Goal: Transaction & Acquisition: Register for event/course

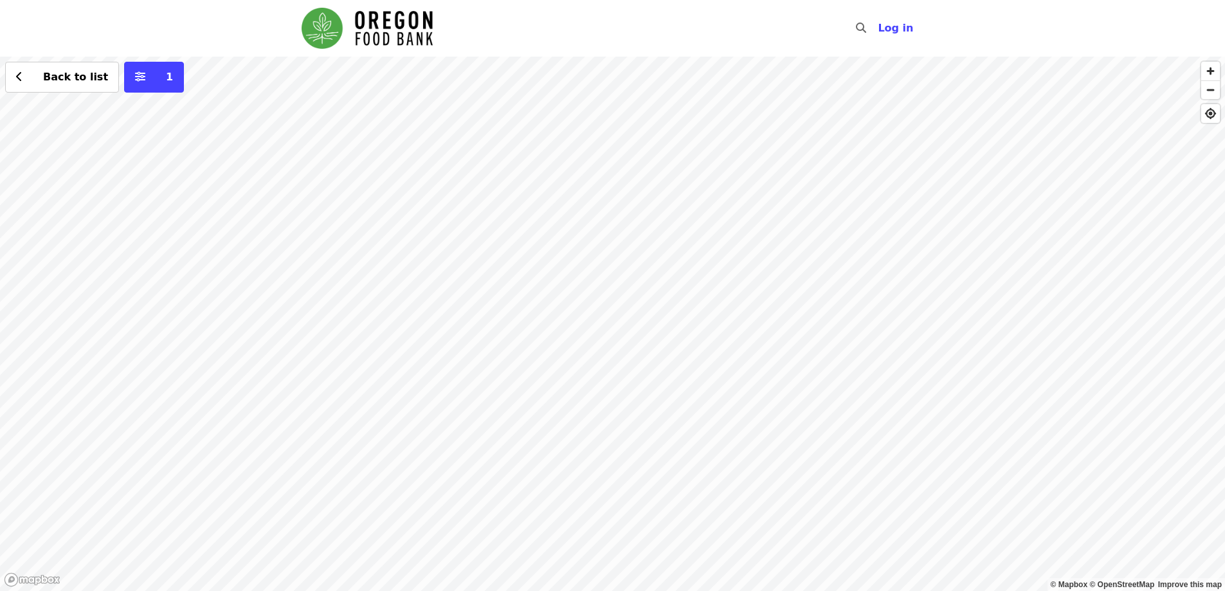
click at [377, 213] on div "Back to list 1" at bounding box center [612, 324] width 1225 height 534
click at [577, 246] on div "See 2 actions at this location Back to list 1" at bounding box center [612, 324] width 1225 height 534
drag, startPoint x: 444, startPoint y: 129, endPoint x: 541, endPoint y: 141, distance: 97.8
click at [541, 141] on div "Back to list 1" at bounding box center [612, 324] width 1225 height 534
click at [876, 178] on div "Back to list 1" at bounding box center [612, 324] width 1225 height 534
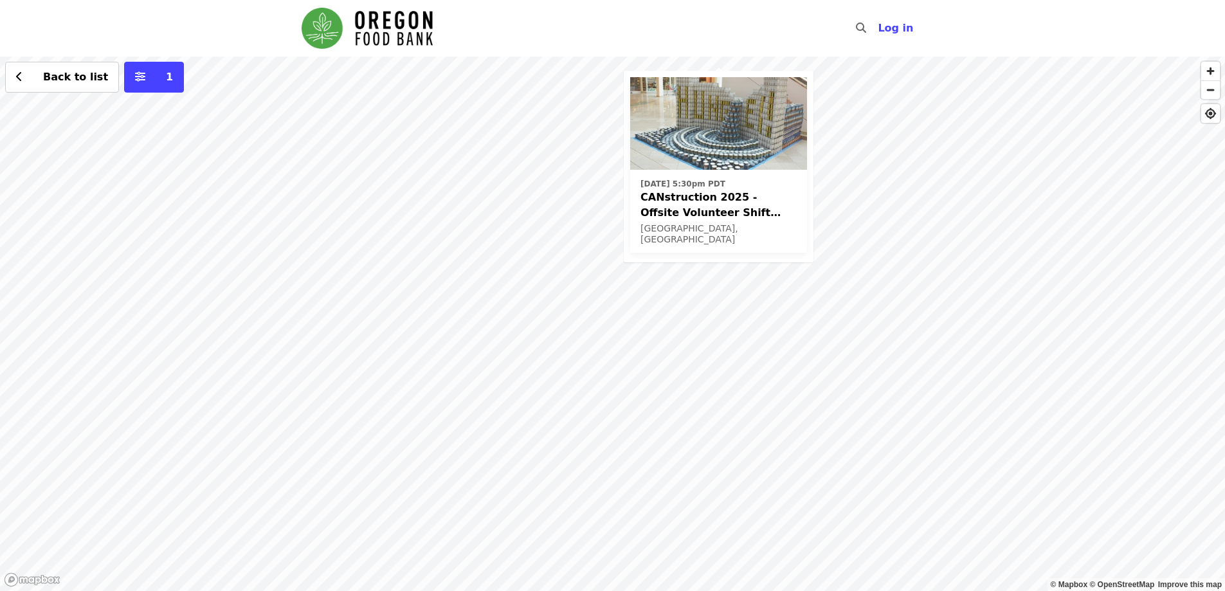
drag, startPoint x: 383, startPoint y: 473, endPoint x: 487, endPoint y: 313, distance: 190.8
click at [487, 313] on div "[DATE] 5:30pm PDT CANstruction 2025 - Offsite Volunteer Shift (age [DEMOGRAPHIC…" at bounding box center [612, 324] width 1225 height 534
click at [372, 404] on div "[DATE] 5:30pm PDT CANstruction 2025 - Offsite Volunteer Shift (age [DEMOGRAPHIC…" at bounding box center [612, 324] width 1225 height 534
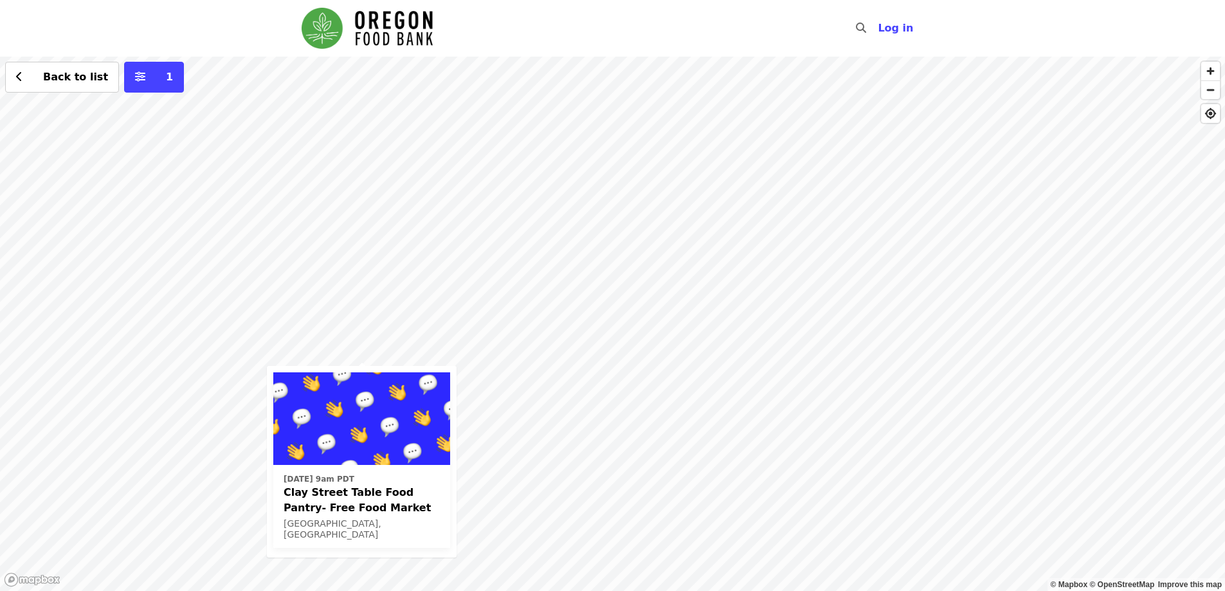
drag, startPoint x: 871, startPoint y: 120, endPoint x: 619, endPoint y: 255, distance: 286.2
click at [619, 255] on div "[DATE] 9am PDT Clay Street Table Food Pantry- Free Food Market [GEOGRAPHIC_DATA…" at bounding box center [612, 324] width 1225 height 534
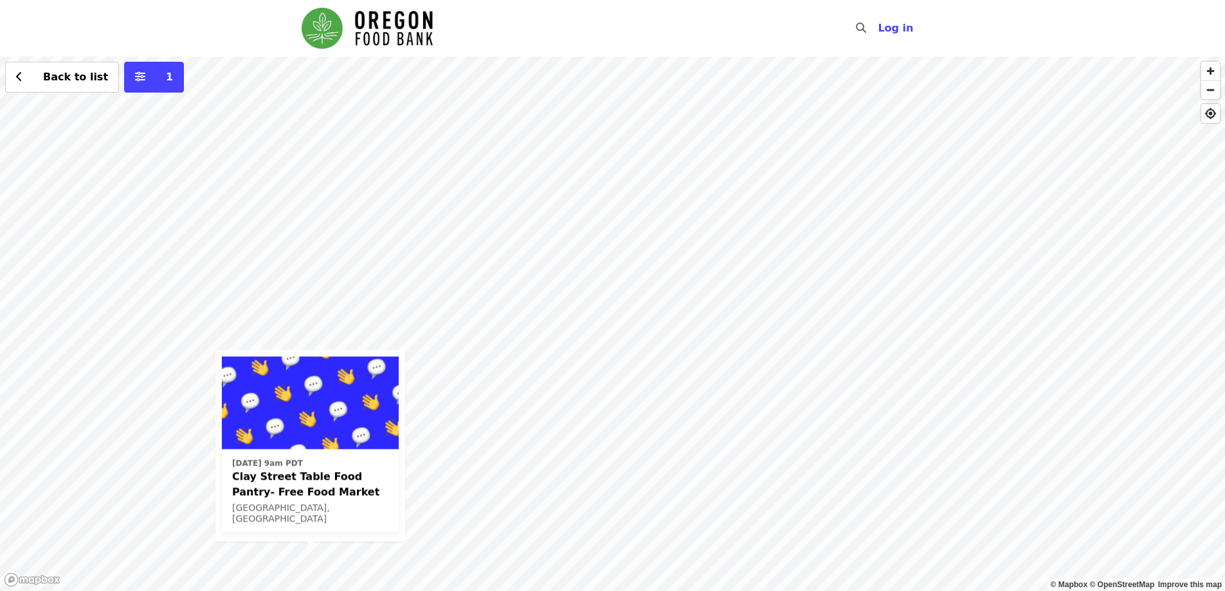
drag, startPoint x: 755, startPoint y: 145, endPoint x: 703, endPoint y: 328, distance: 190.5
click at [703, 328] on div "[DATE] 9am PDT Clay Street Table Food Pantry- Free Food Market [GEOGRAPHIC_DATA…" at bounding box center [612, 324] width 1225 height 534
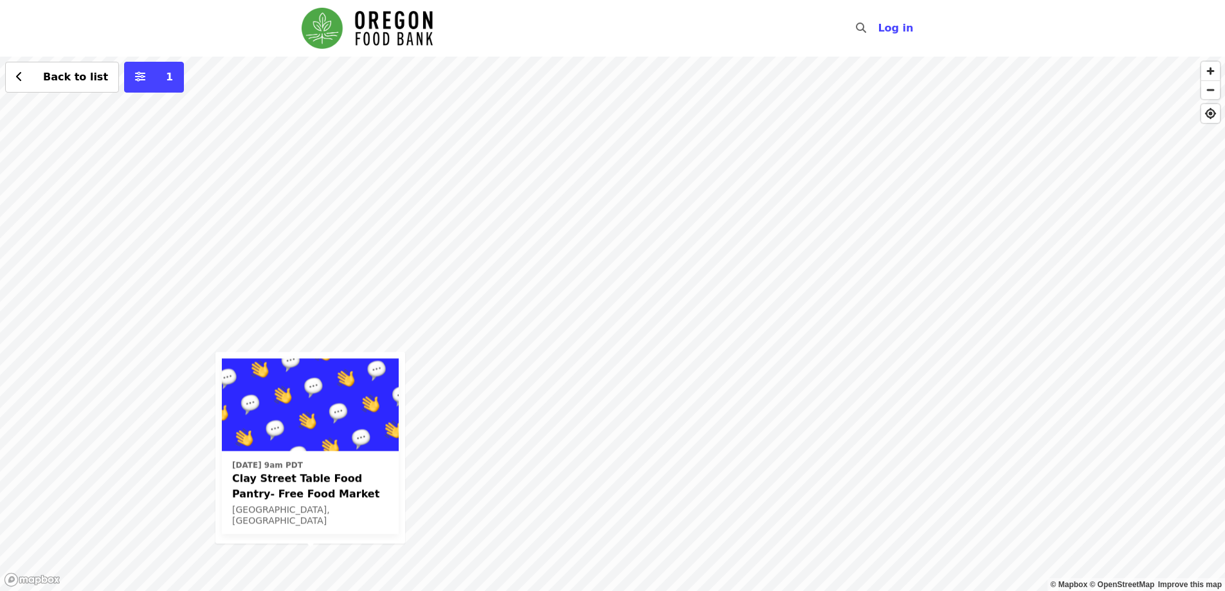
click at [662, 221] on div "[DATE] 9am PDT Clay Street Table Food Pantry- Free Food Market [GEOGRAPHIC_DATA…" at bounding box center [612, 324] width 1225 height 534
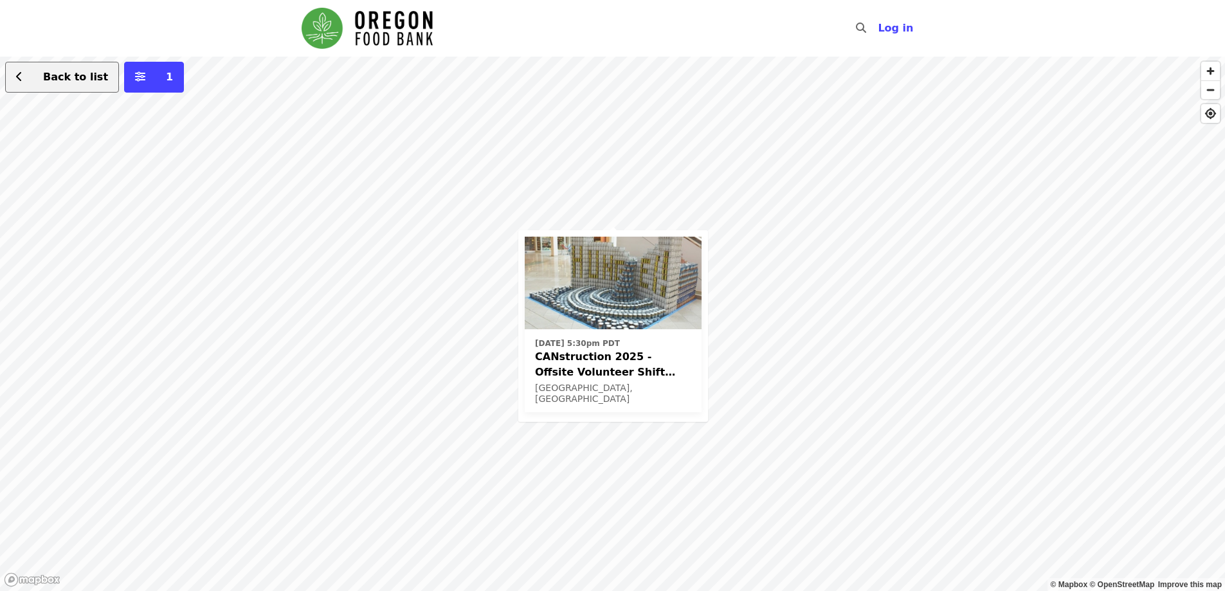
click at [17, 78] on icon "chevron-left icon" at bounding box center [19, 77] width 6 height 12
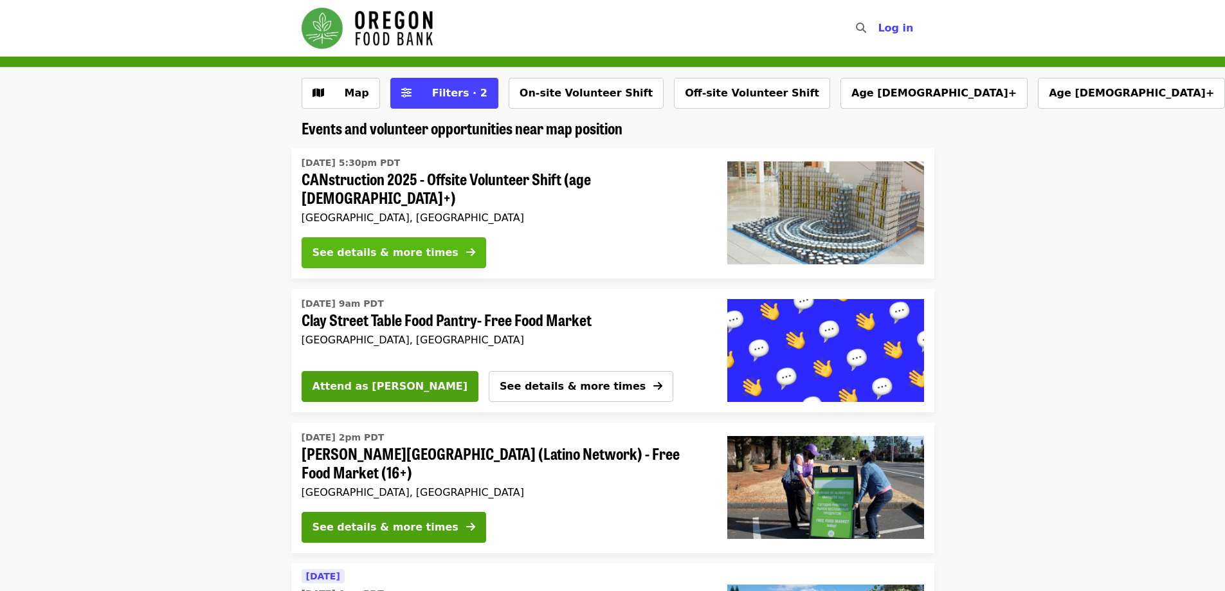
click at [368, 245] on div "See details & more times" at bounding box center [385, 252] width 146 height 15
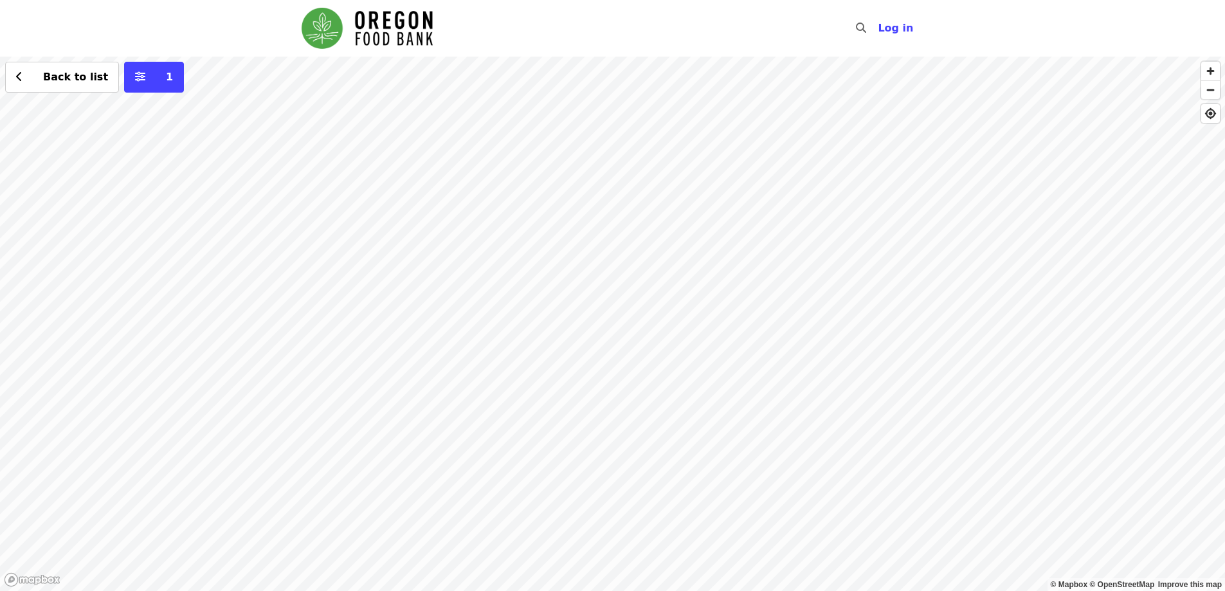
click at [377, 218] on div "Back to list 1" at bounding box center [612, 324] width 1225 height 534
click at [375, 237] on span "See 2 actions at this location" at bounding box center [372, 239] width 168 height 12
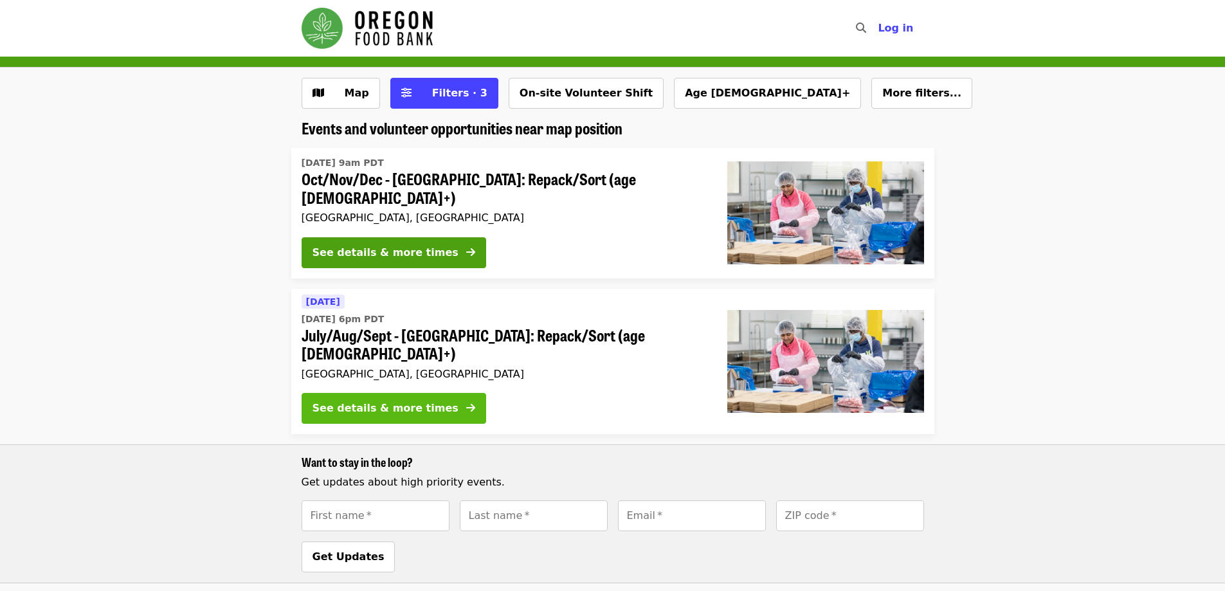
click at [466, 402] on icon "arrow-right icon" at bounding box center [470, 408] width 9 height 12
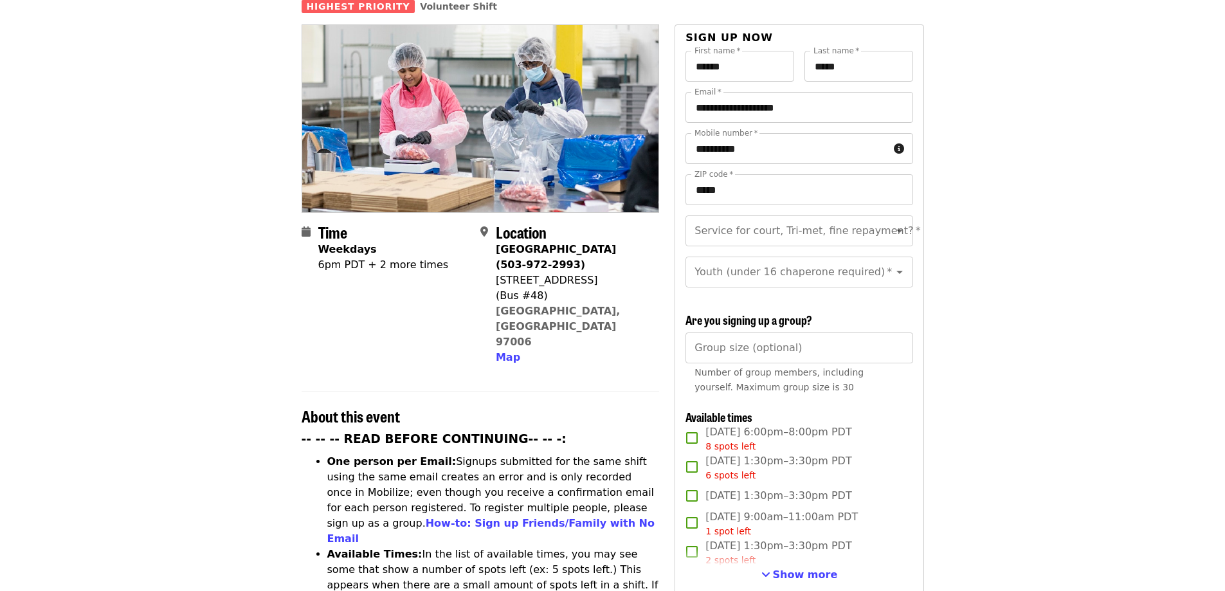
scroll to position [257, 0]
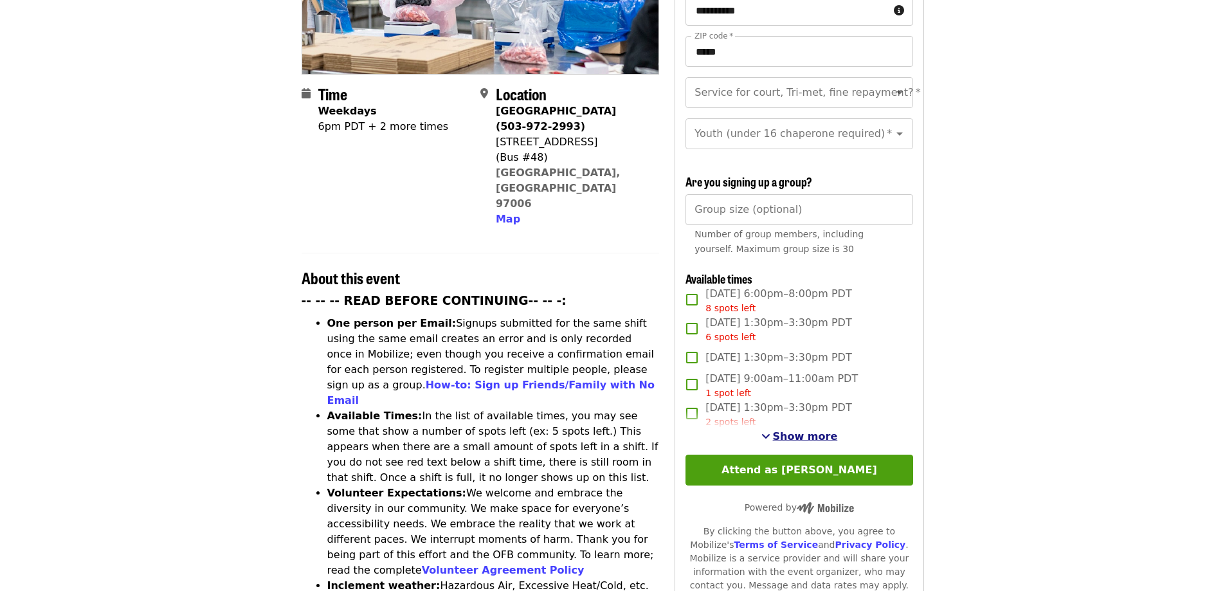
click at [811, 431] on span "Show more" at bounding box center [805, 436] width 65 height 12
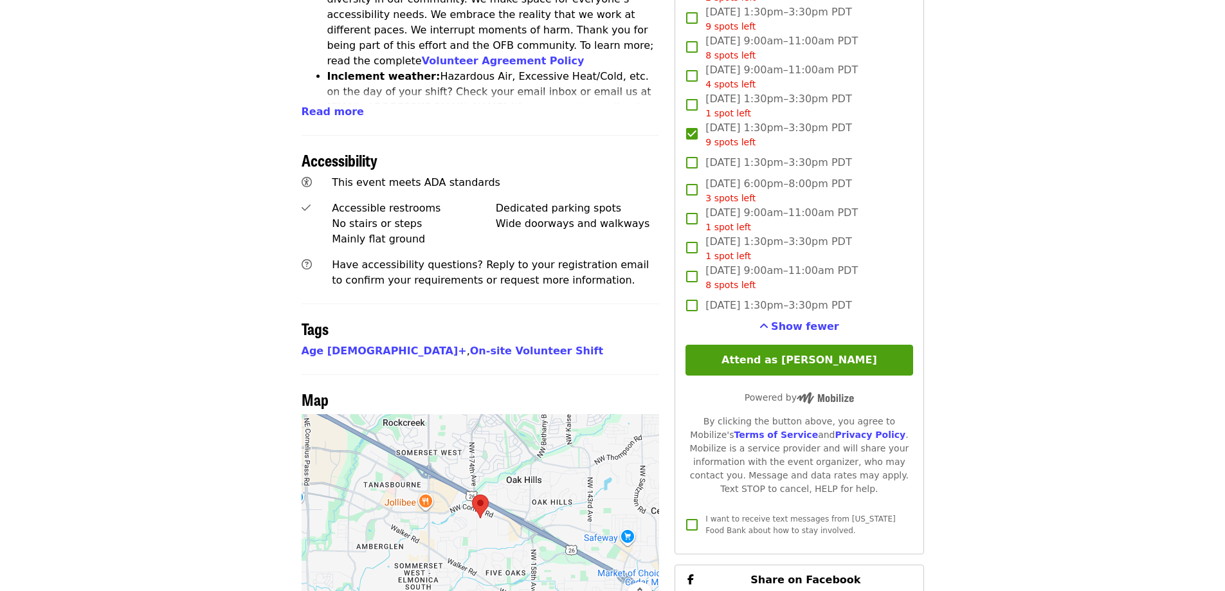
scroll to position [772, 0]
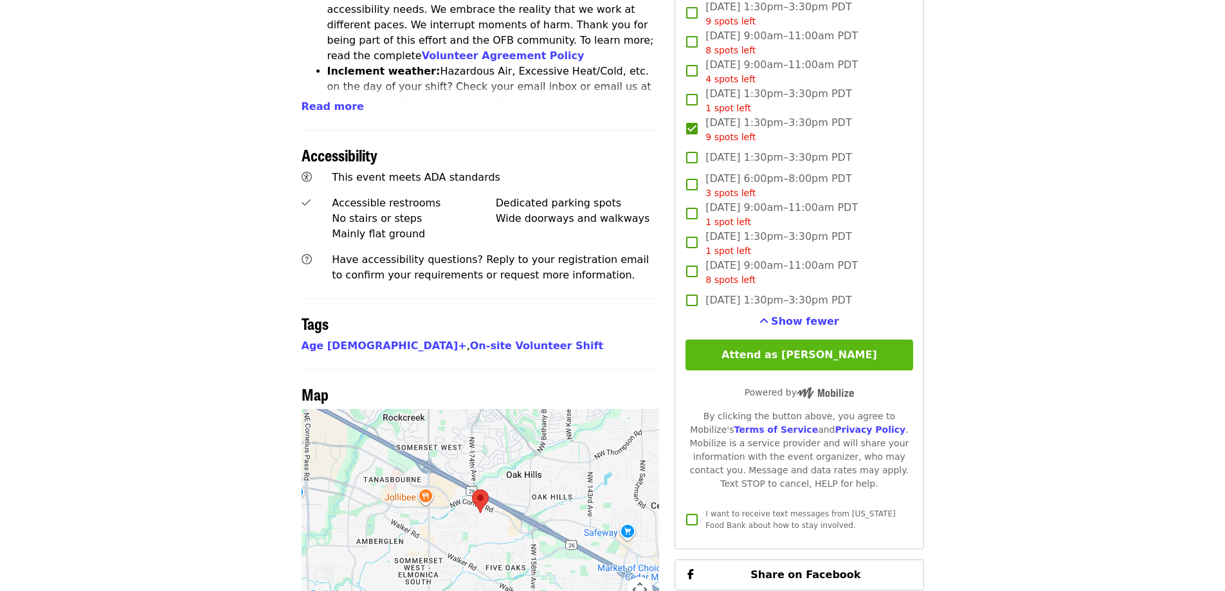
click at [748, 355] on button "Attend as [PERSON_NAME]" at bounding box center [798, 354] width 227 height 31
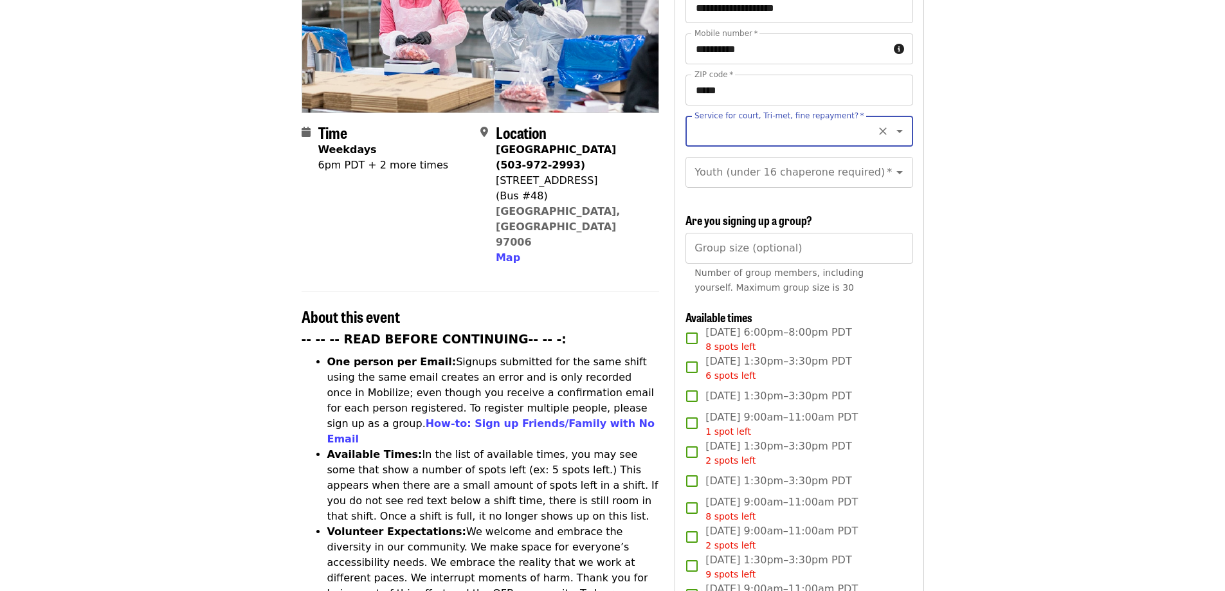
scroll to position [58, 0]
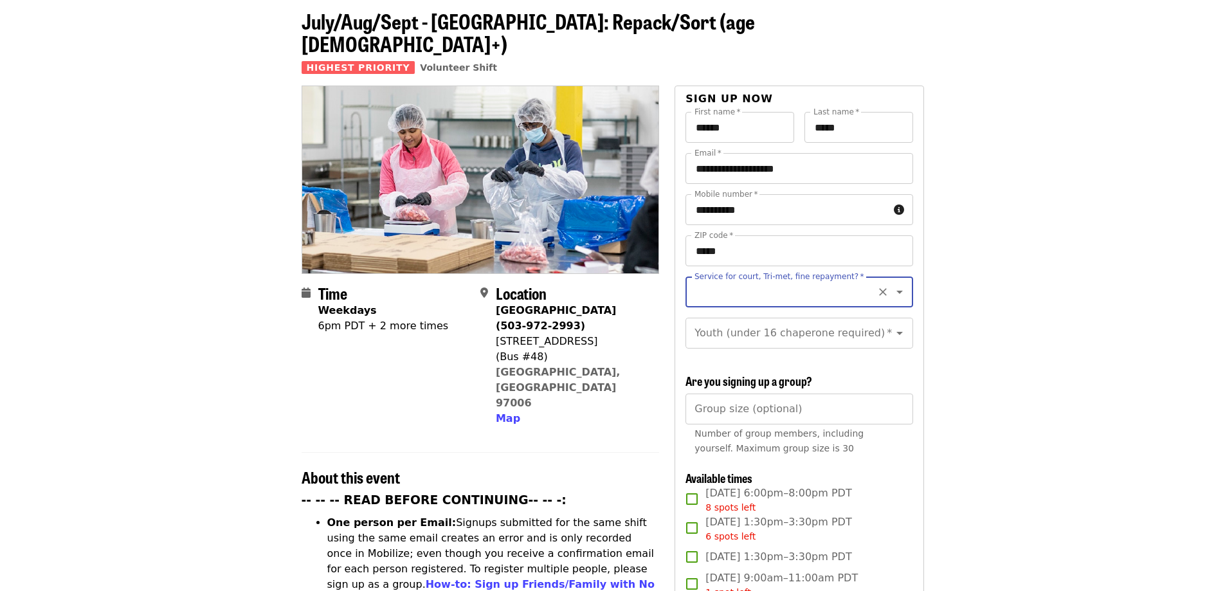
click at [879, 289] on icon "Clear" at bounding box center [883, 293] width 8 height 8
click at [892, 284] on icon "Open" at bounding box center [899, 291] width 15 height 15
click at [704, 304] on li "No" at bounding box center [793, 304] width 217 height 23
type input "**"
click at [896, 332] on icon "Open" at bounding box center [899, 333] width 6 height 3
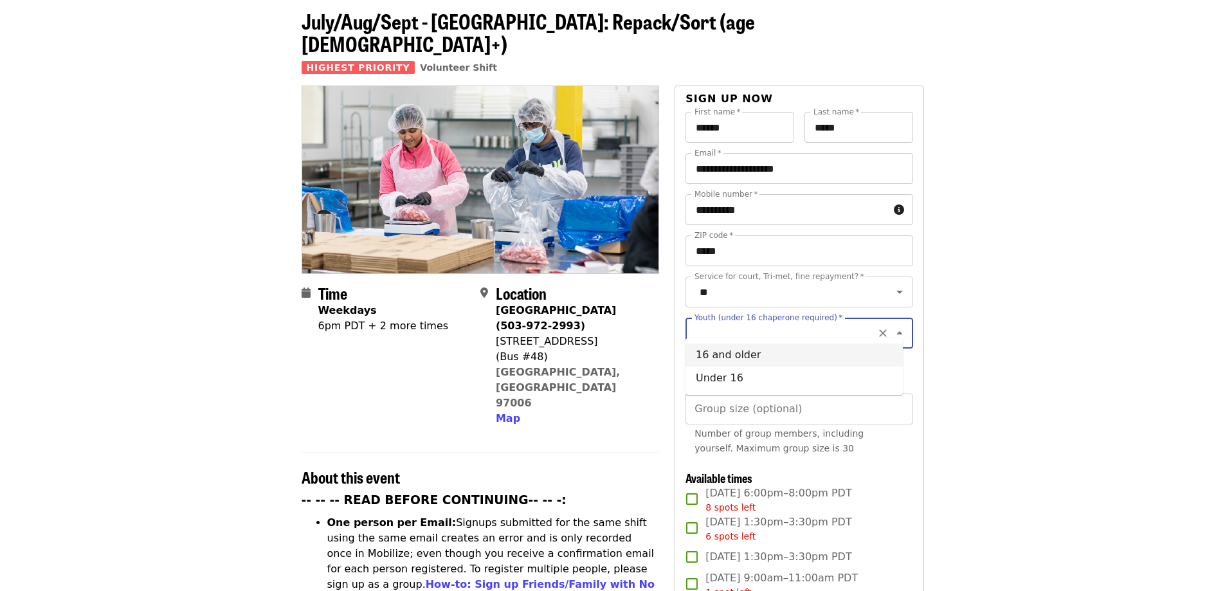
click at [748, 356] on li "16 and older" at bounding box center [793, 354] width 217 height 23
type input "**********"
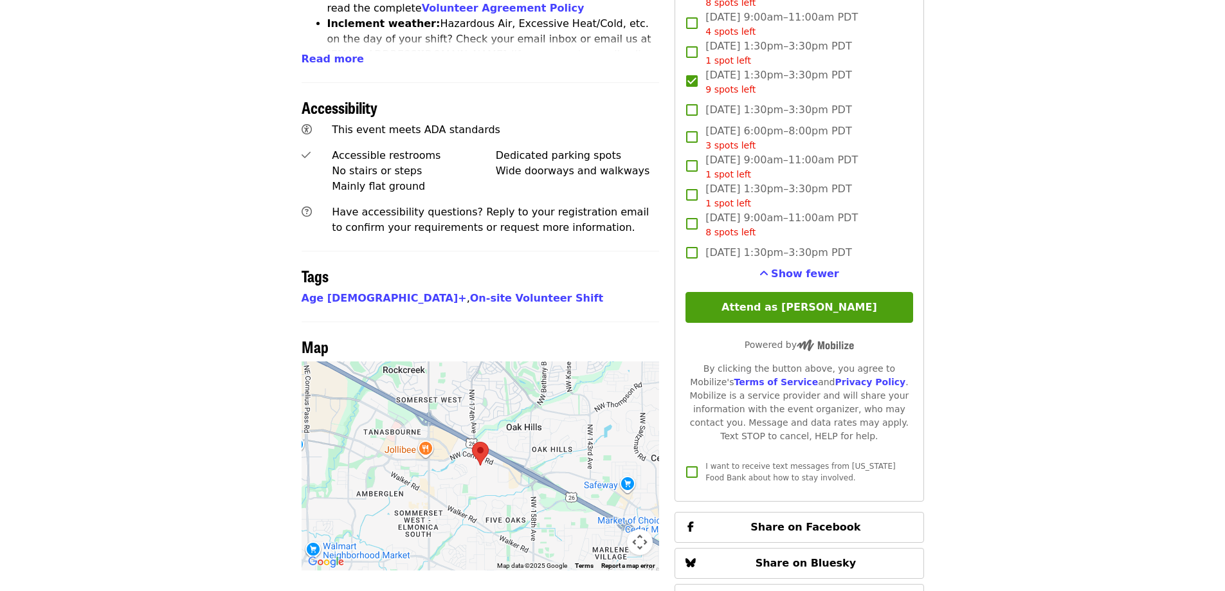
scroll to position [829, 0]
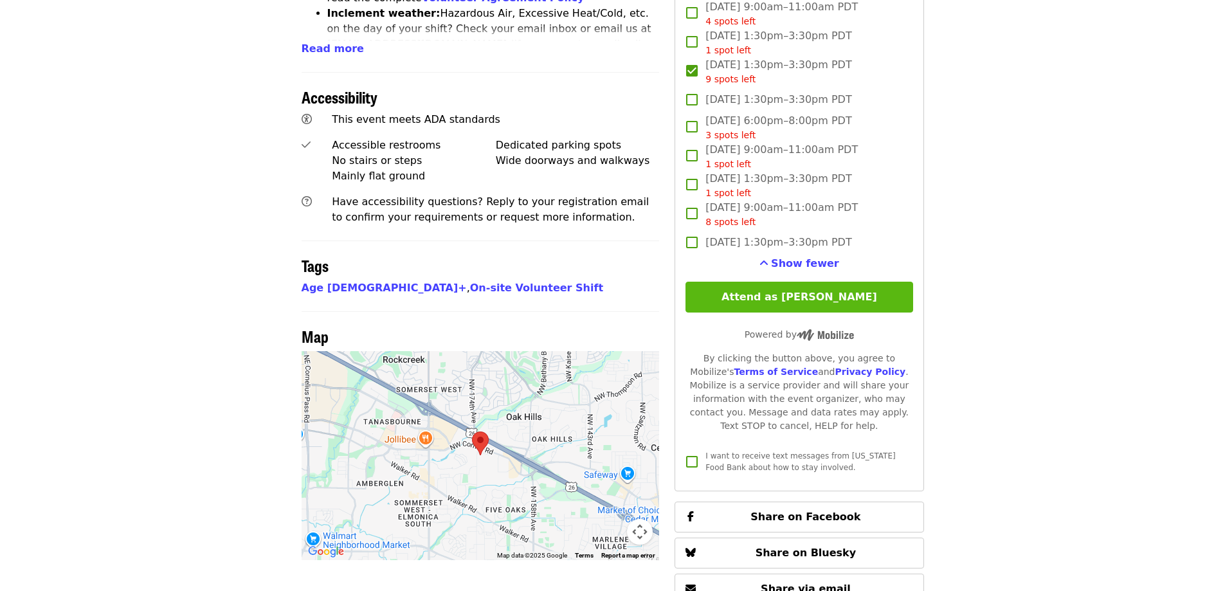
click at [846, 294] on button "Attend as [PERSON_NAME]" at bounding box center [798, 297] width 227 height 31
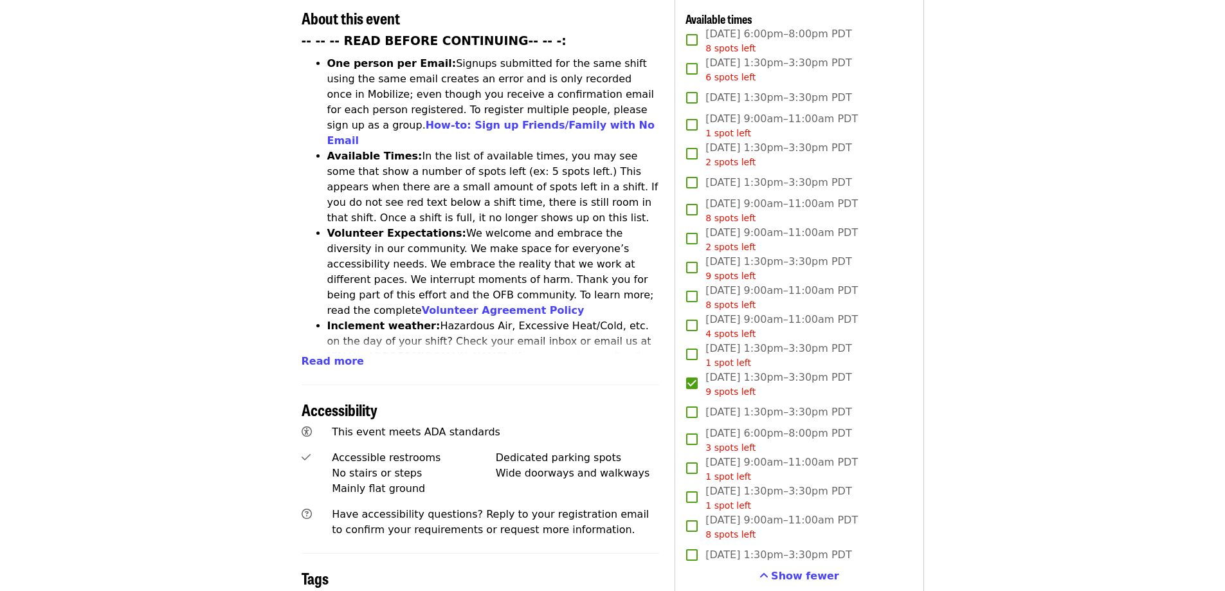
scroll to position [765, 0]
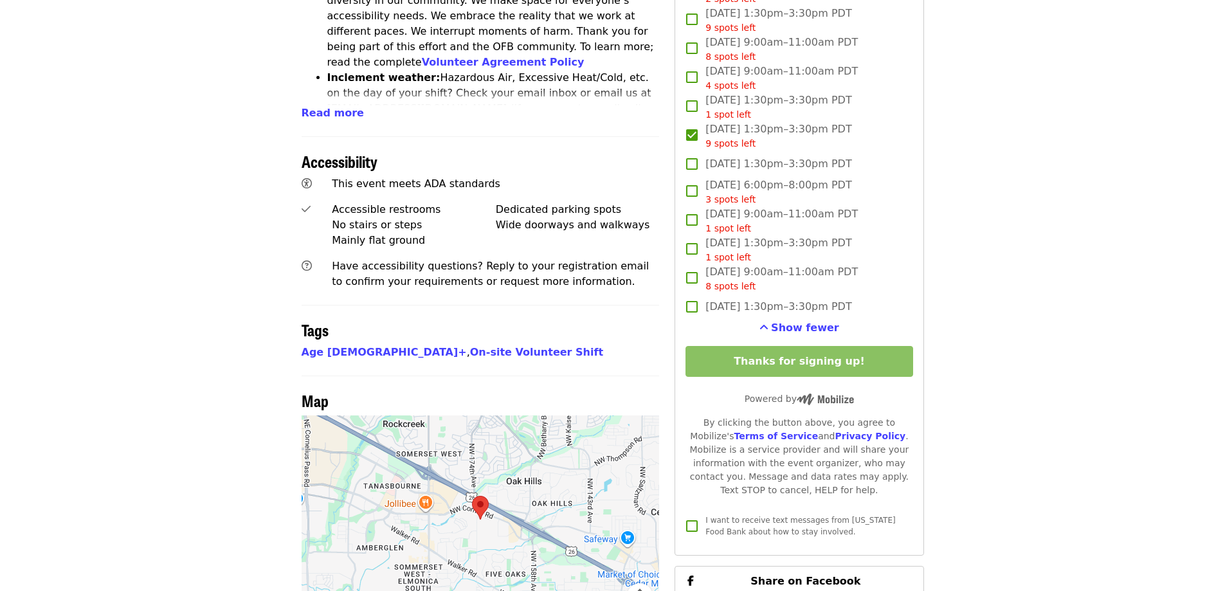
click at [237, 195] on article "July/Aug/Sept - Beaverton: Repack/Sort (age 10+) Highest Priority Volunteer Shi…" at bounding box center [612, 32] width 1225 height 1483
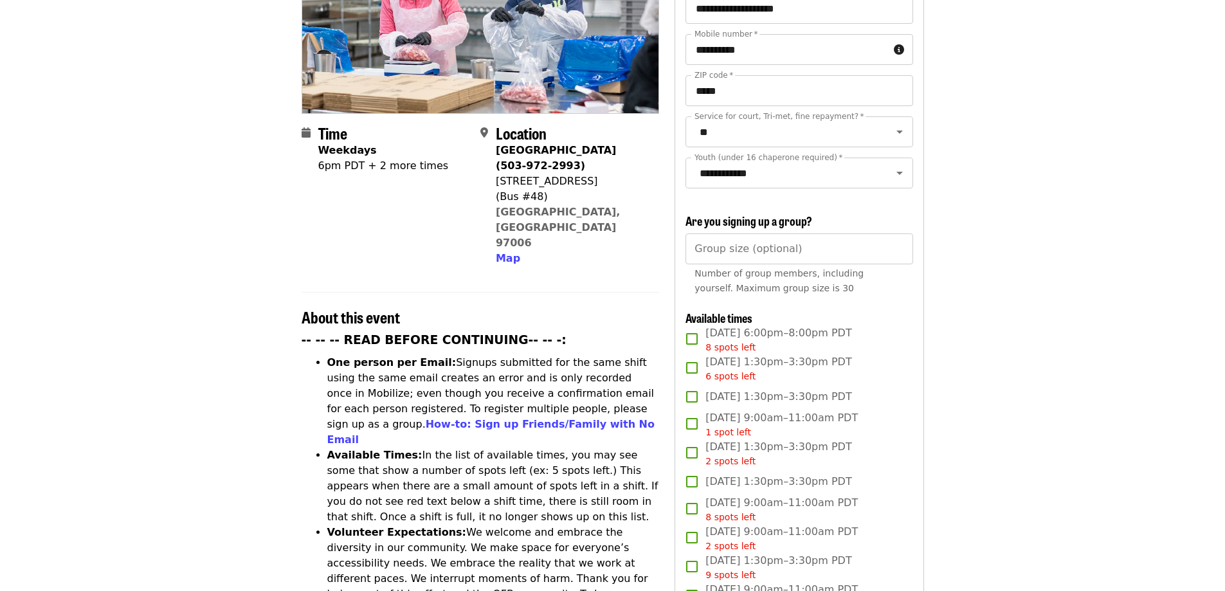
scroll to position [321, 0]
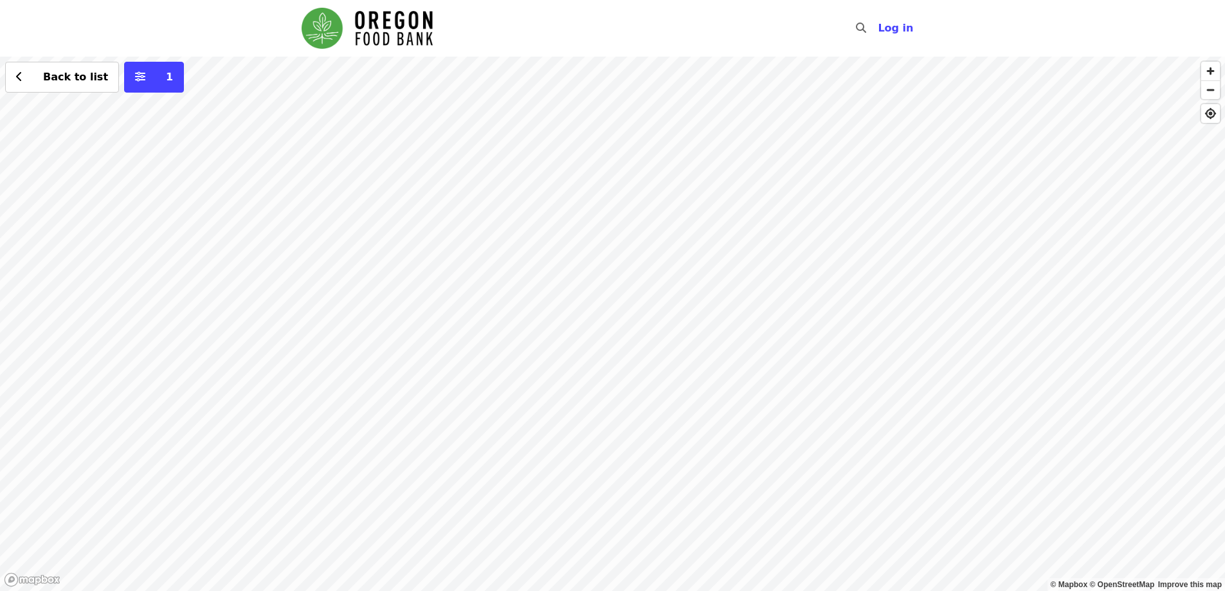
click at [483, 103] on div "Back to list 1" at bounding box center [612, 324] width 1225 height 534
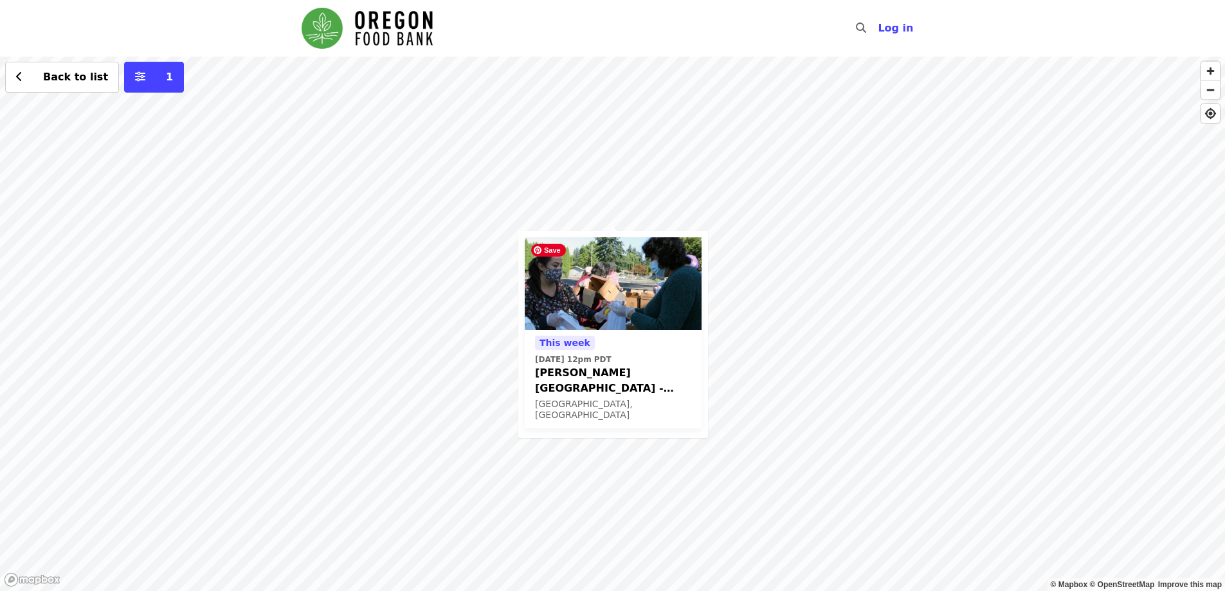
click at [587, 291] on img at bounding box center [613, 283] width 177 height 93
click at [626, 207] on div "This week Fri, Sep 5 @ 12pm PDT Sitton Elementary - Free Food Market (16+) Port…" at bounding box center [612, 324] width 1225 height 534
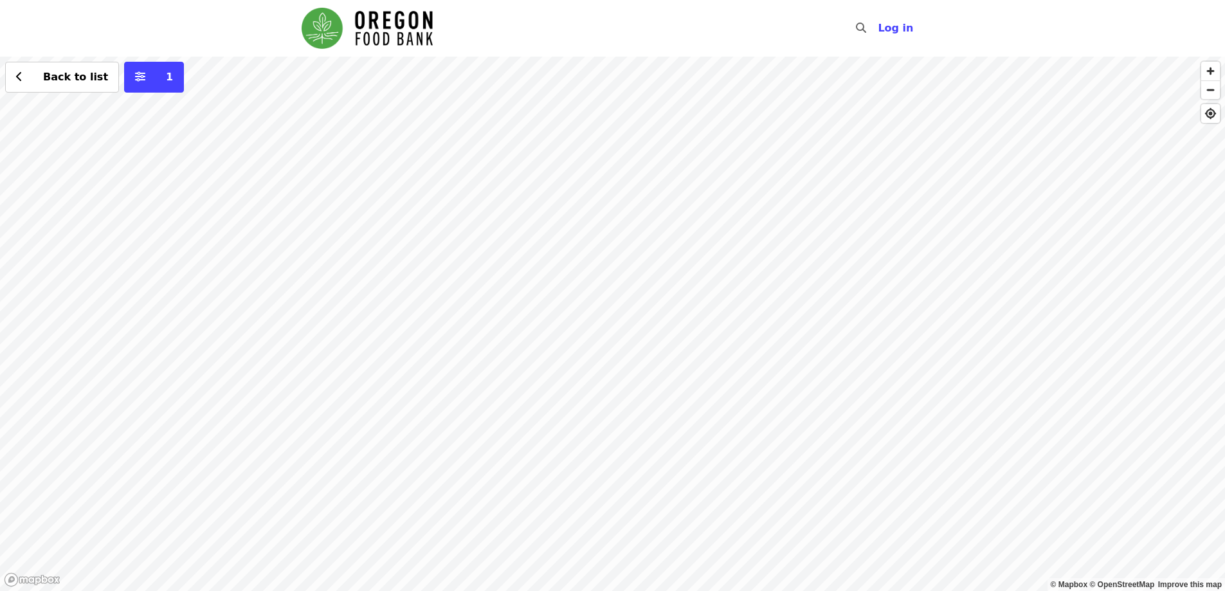
click at [500, 341] on div "Back to list 1" at bounding box center [612, 324] width 1225 height 534
click at [501, 363] on span "See 2 actions at this location" at bounding box center [499, 364] width 168 height 12
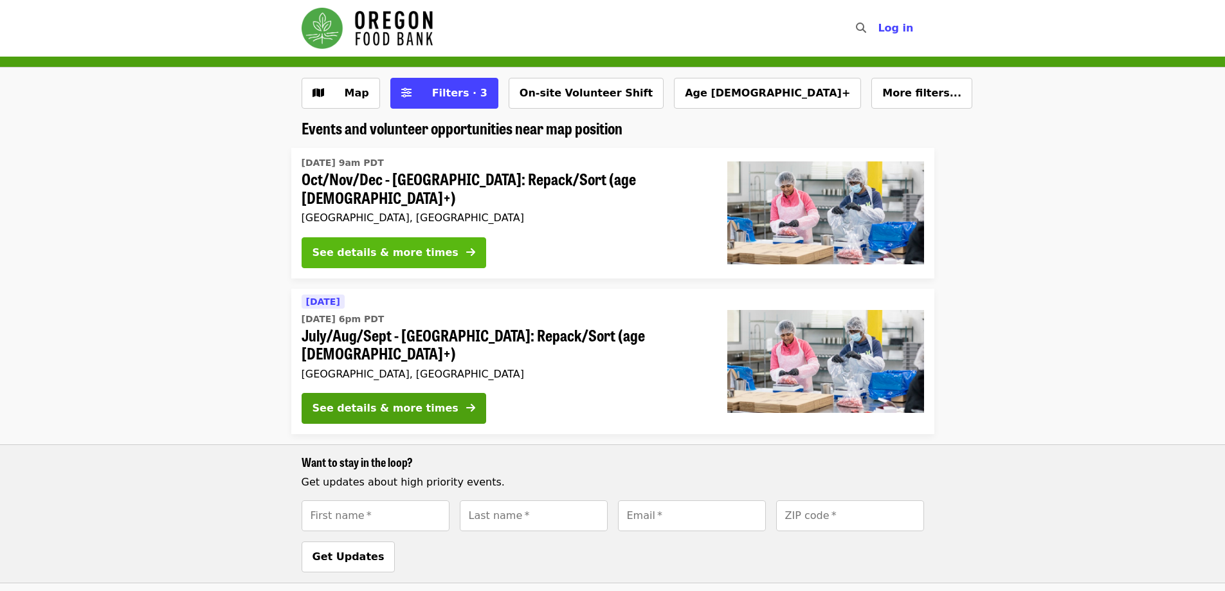
click at [433, 241] on button "See details & more times" at bounding box center [394, 252] width 185 height 31
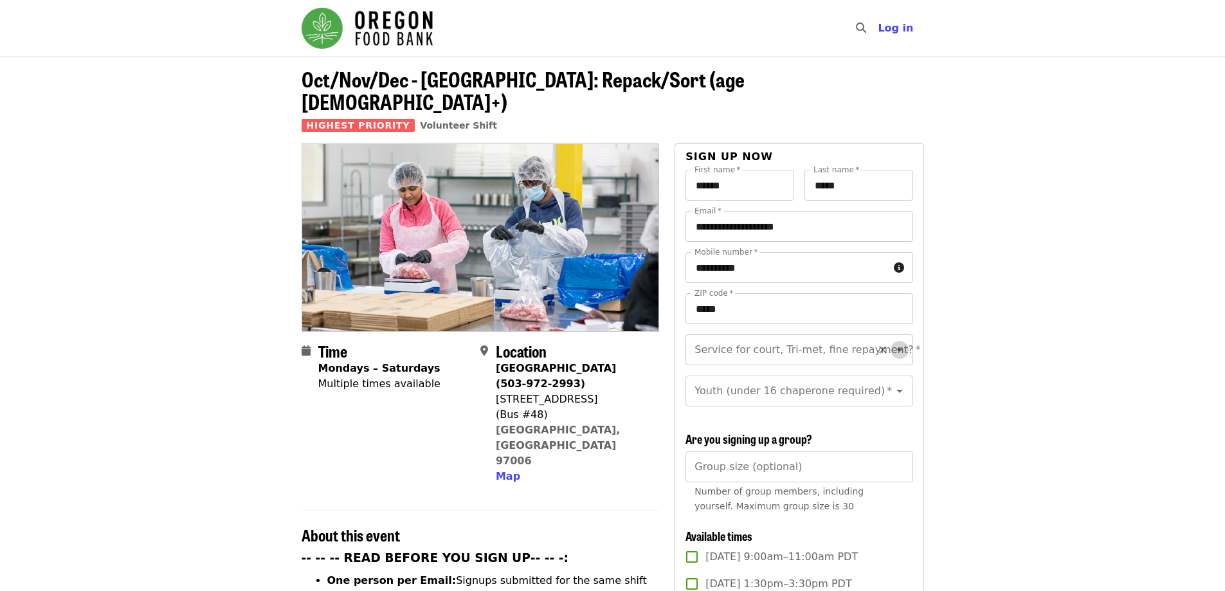
click at [896, 348] on icon "Open" at bounding box center [899, 349] width 6 height 3
click at [892, 342] on icon "Close" at bounding box center [899, 349] width 15 height 15
click at [892, 342] on icon "Open" at bounding box center [899, 349] width 15 height 15
click at [719, 357] on li "No" at bounding box center [793, 361] width 217 height 23
type input "**"
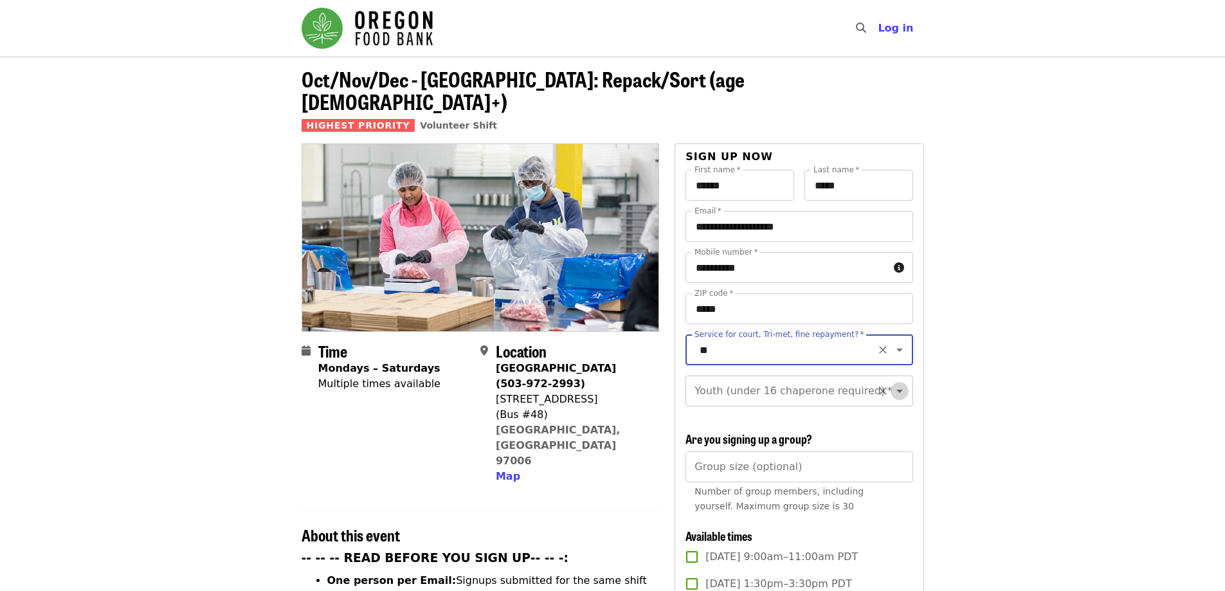
click at [892, 383] on icon "Open" at bounding box center [899, 390] width 15 height 15
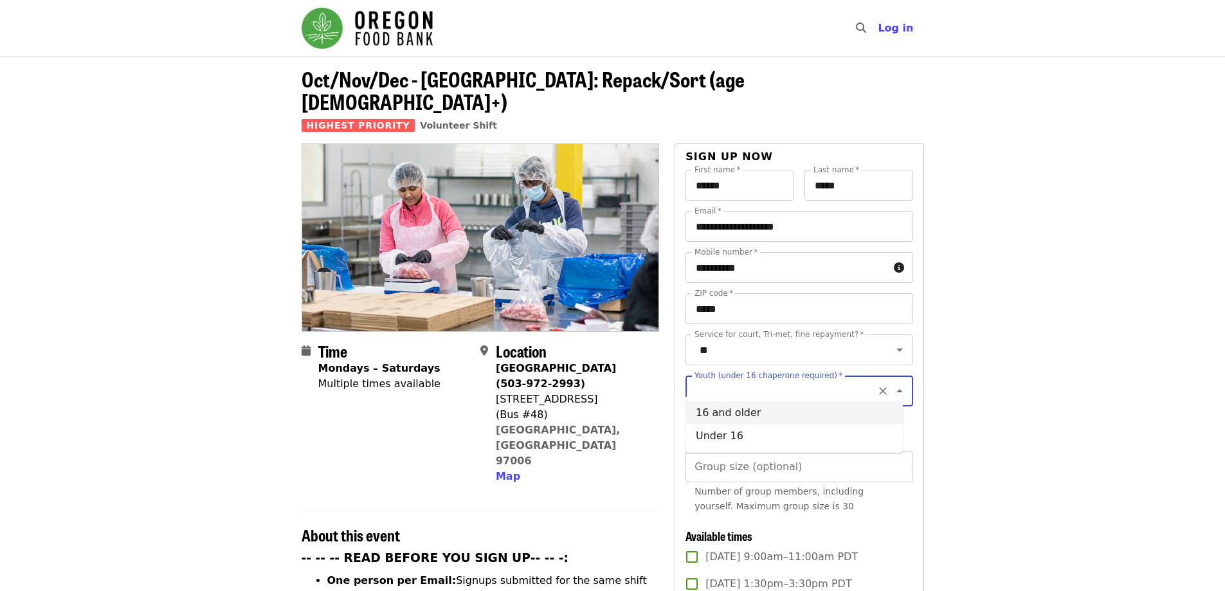
click at [750, 410] on li "16 and older" at bounding box center [793, 412] width 217 height 23
type input "**********"
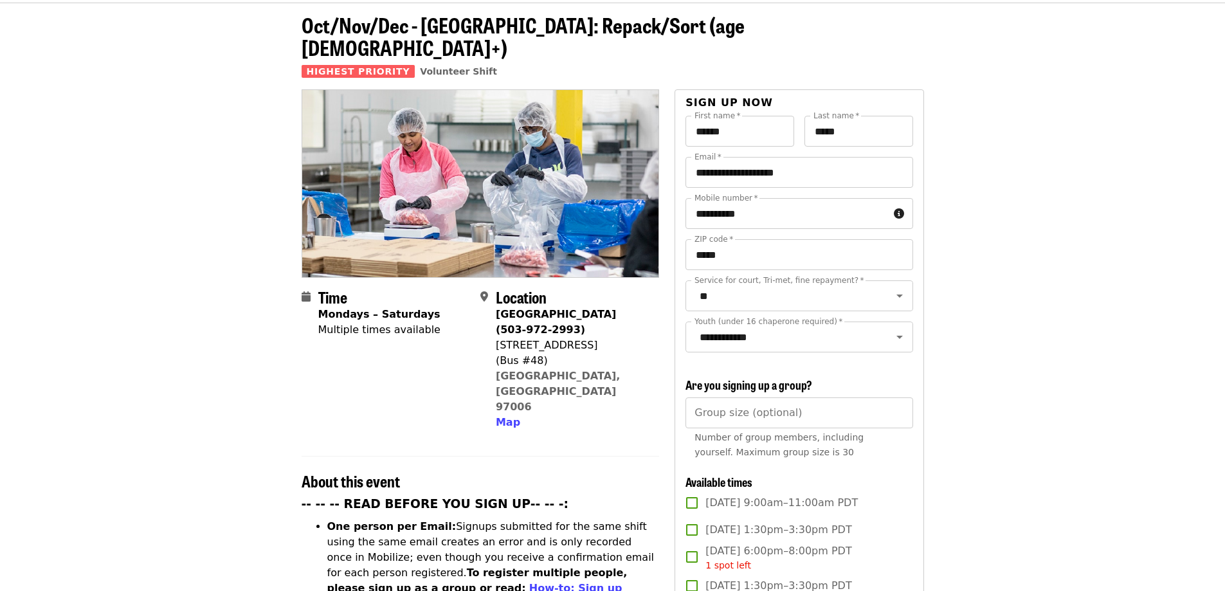
scroll to position [386, 0]
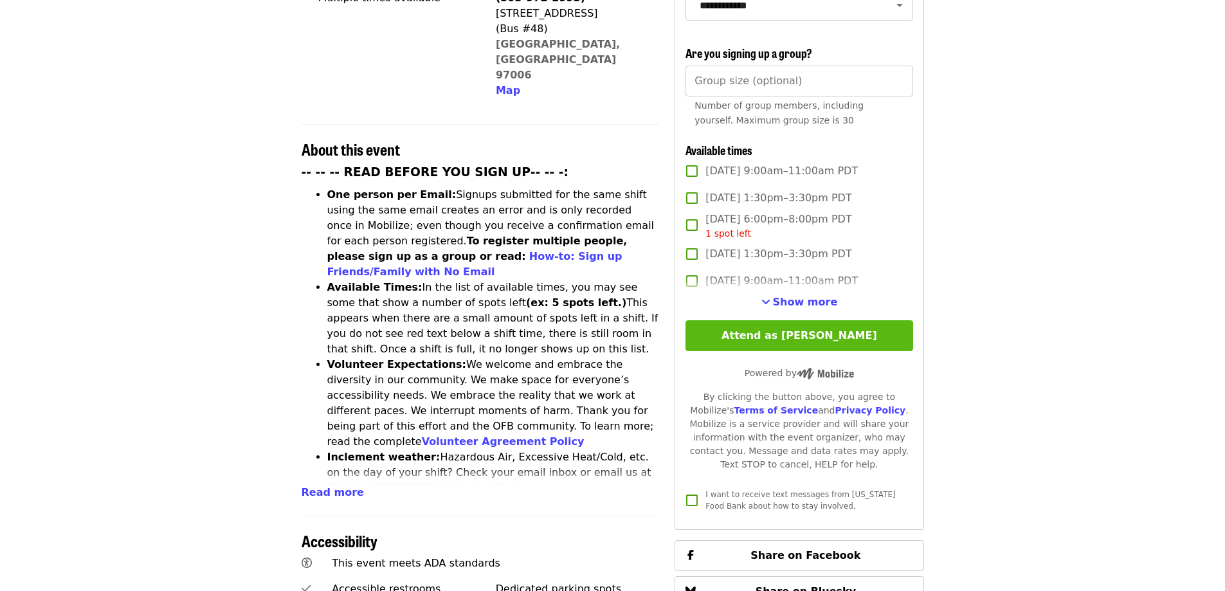
click at [793, 332] on button "Attend as [PERSON_NAME]" at bounding box center [798, 335] width 227 height 31
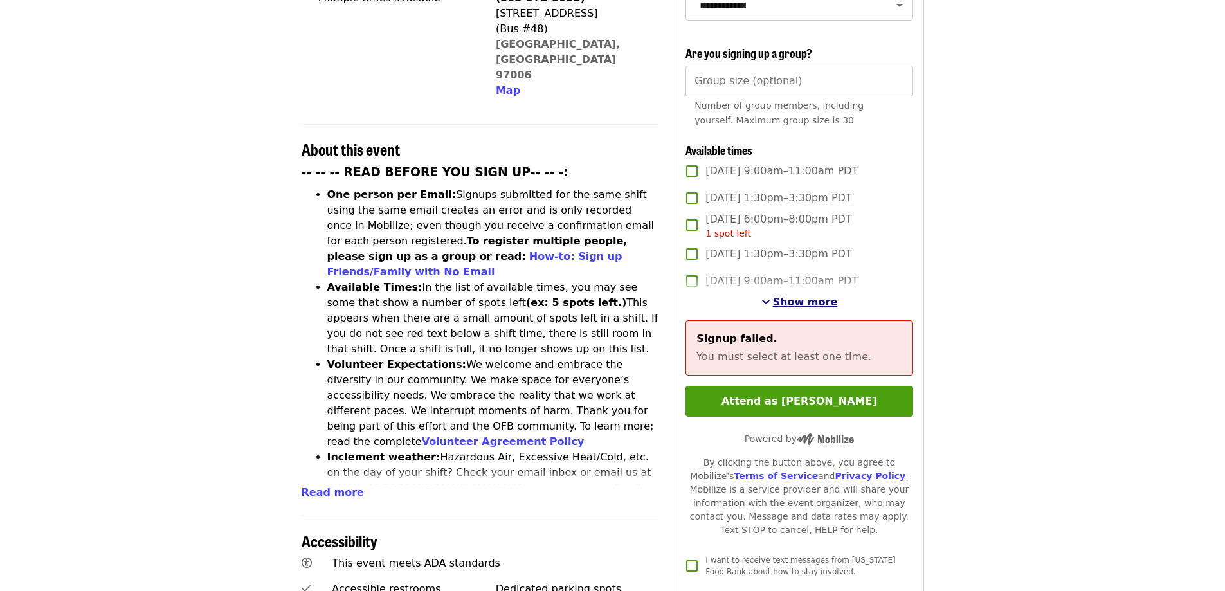
click at [813, 299] on span "Show more" at bounding box center [805, 302] width 65 height 12
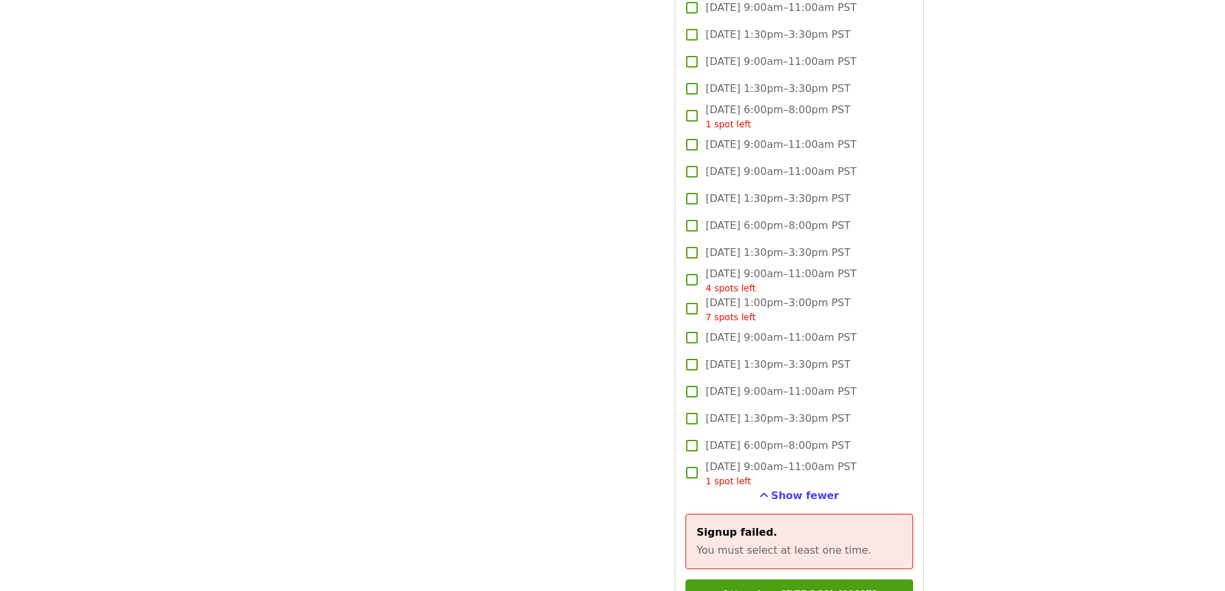
scroll to position [3215, 0]
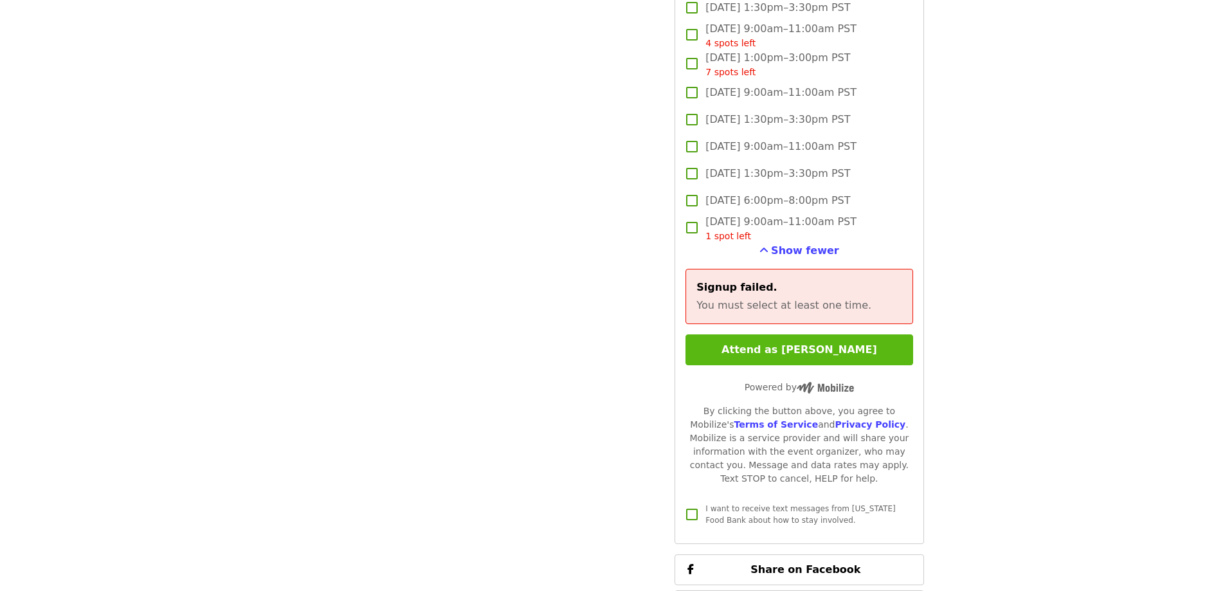
click at [767, 346] on button "Attend as [PERSON_NAME]" at bounding box center [798, 349] width 227 height 31
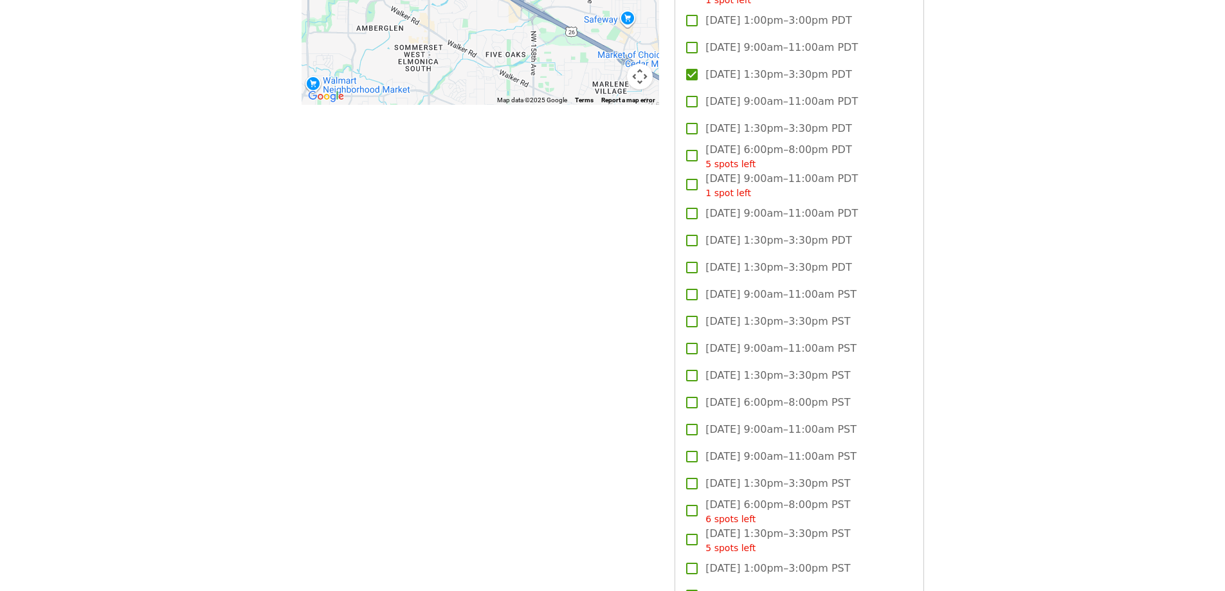
scroll to position [1222, 0]
